Goal: Transaction & Acquisition: Purchase product/service

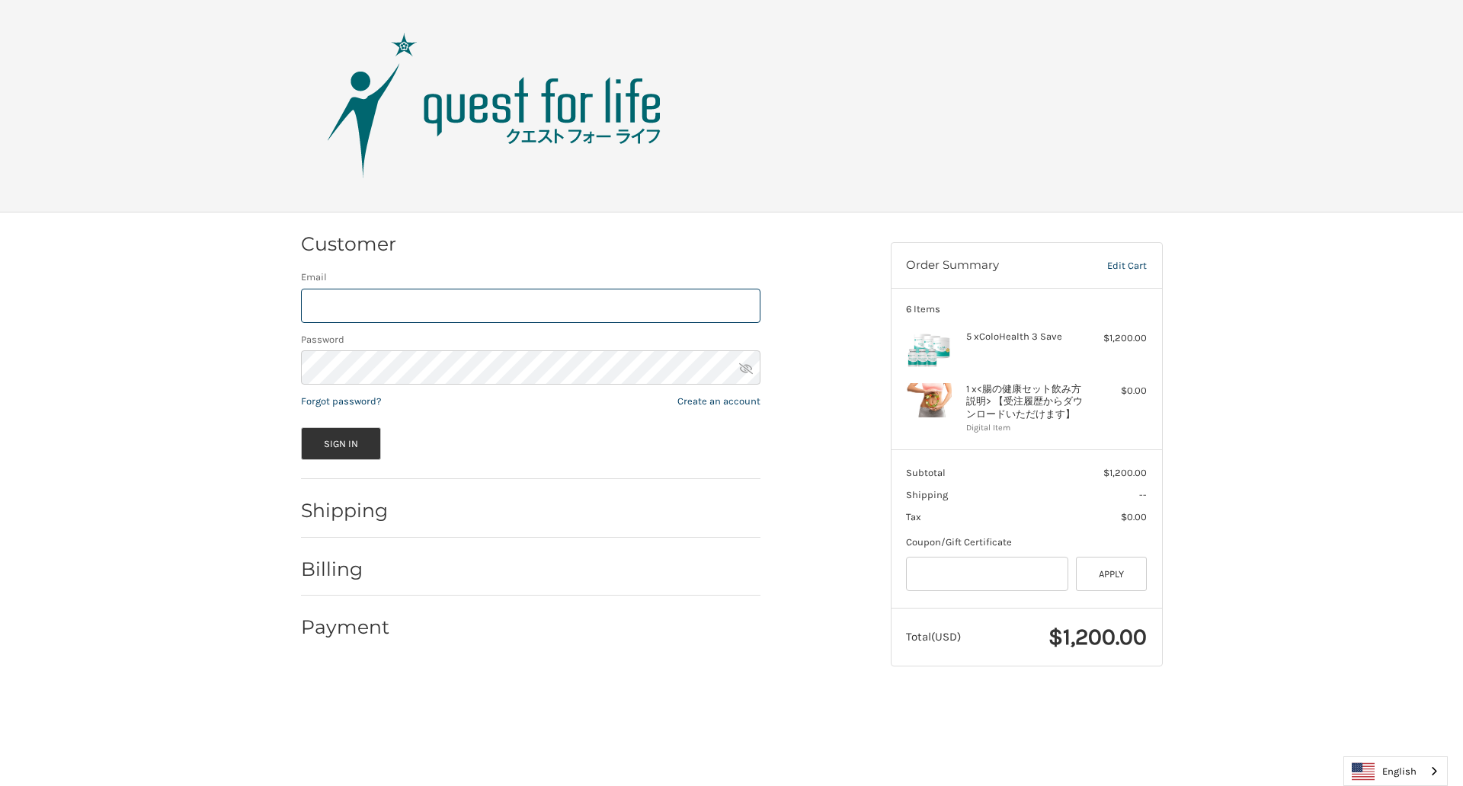
click at [530, 306] on input "Email" at bounding box center [530, 306] width 459 height 34
type input "**********"
click at [341, 443] on button "Sign In" at bounding box center [341, 443] width 81 height 33
